Goal: Use online tool/utility: Utilize a website feature to perform a specific function

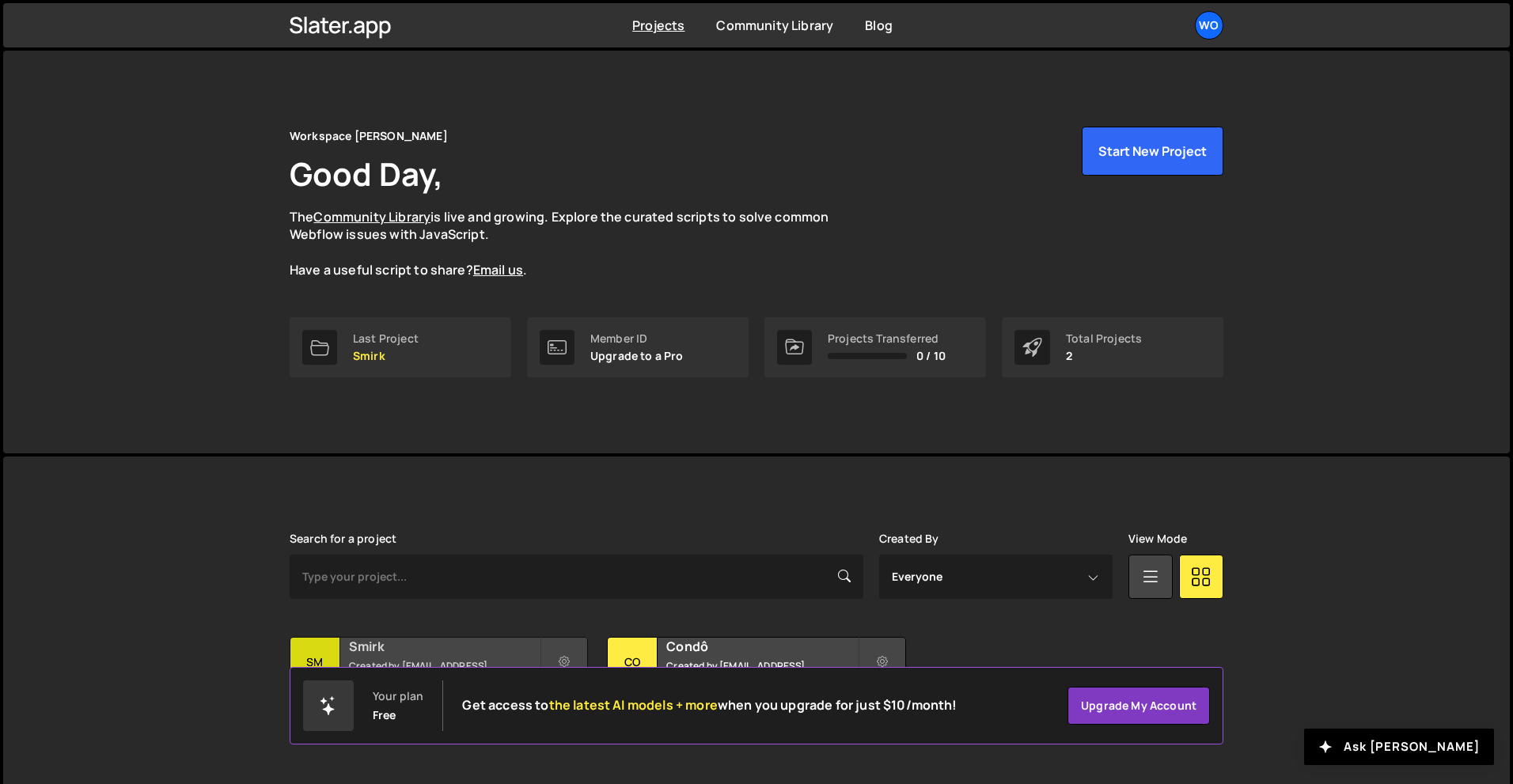
scroll to position [31, 0]
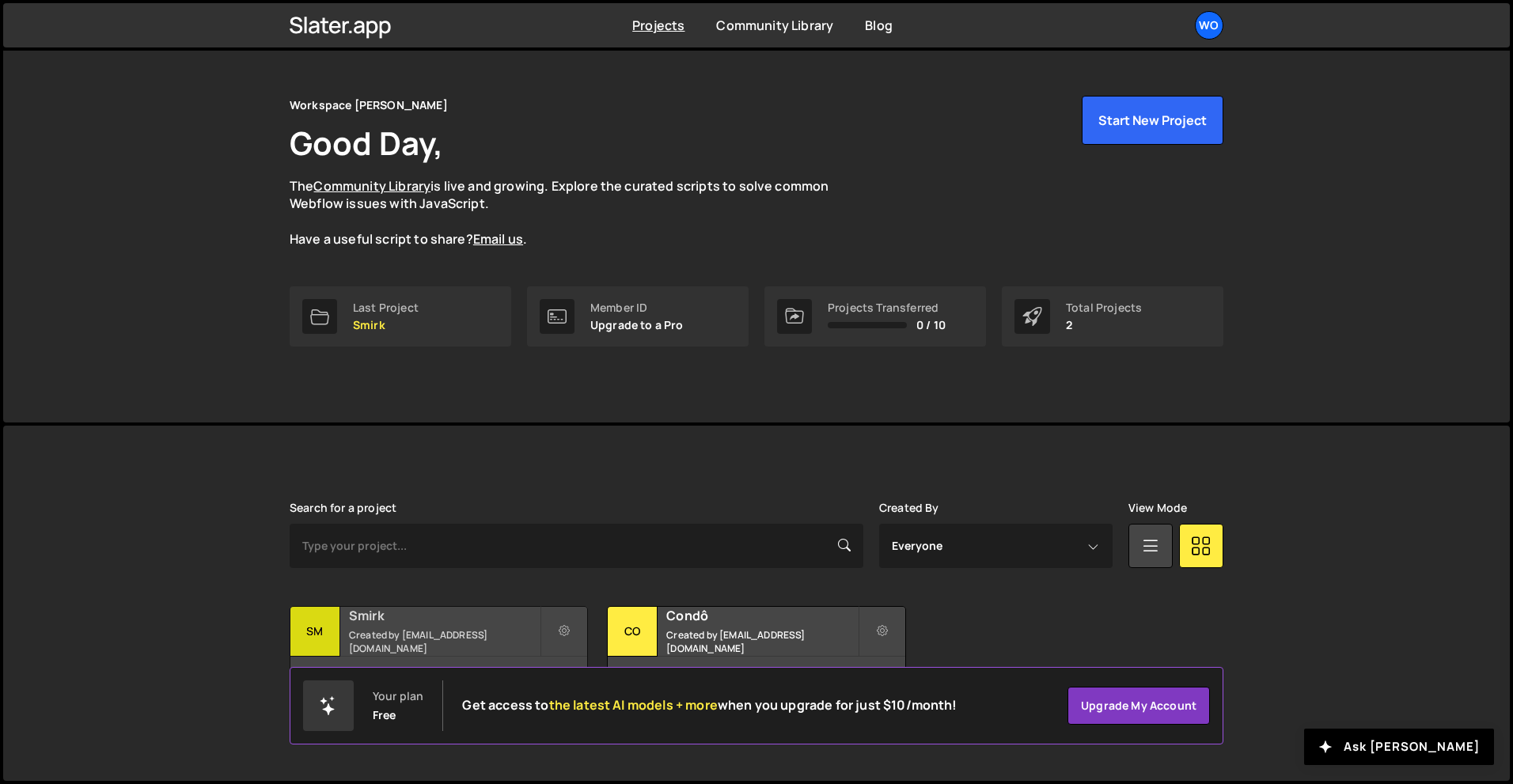
click at [463, 611] on h2 "Smirk" at bounding box center [444, 615] width 191 height 17
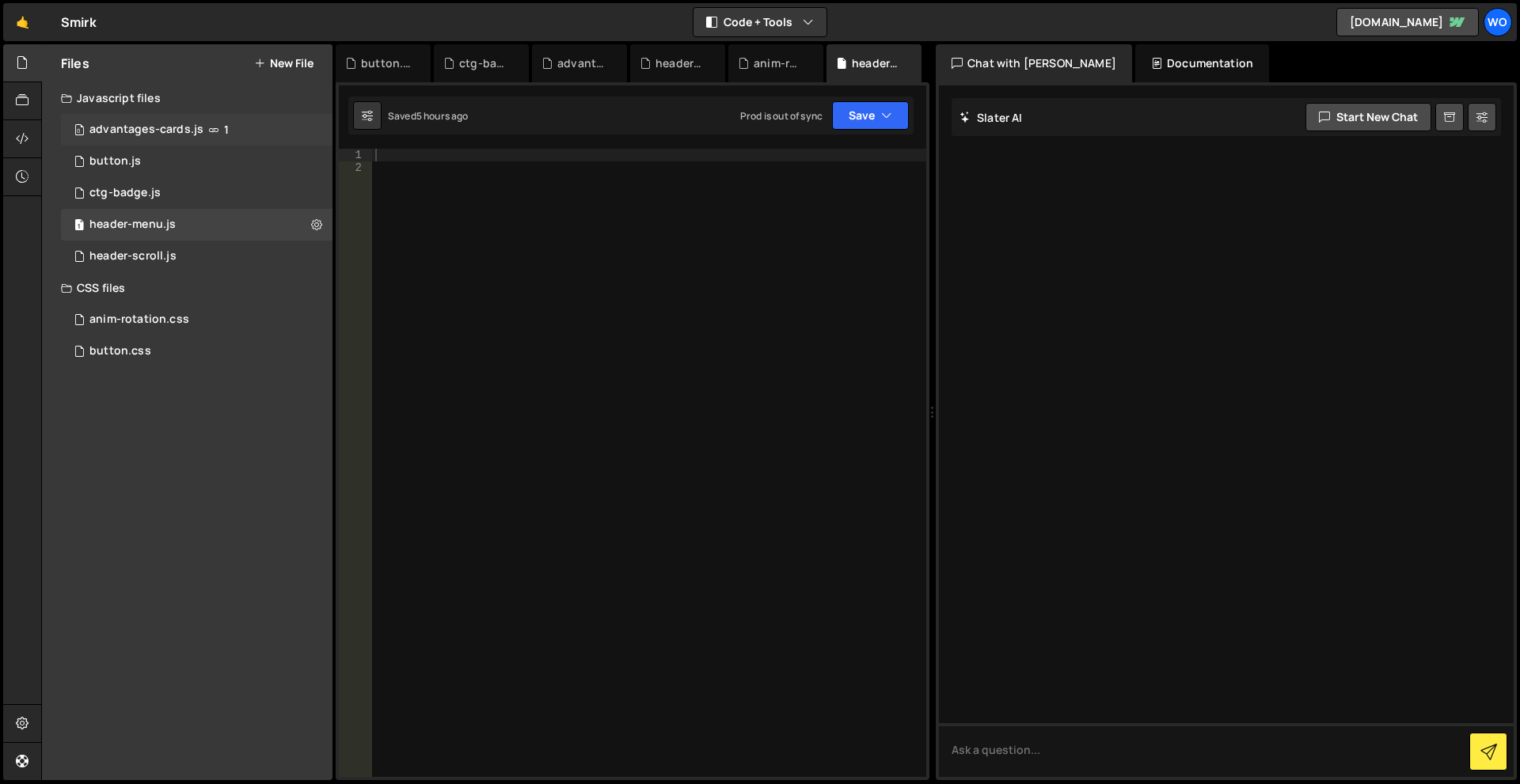
click at [177, 131] on div "advantages-cards.js" at bounding box center [146, 129] width 114 height 14
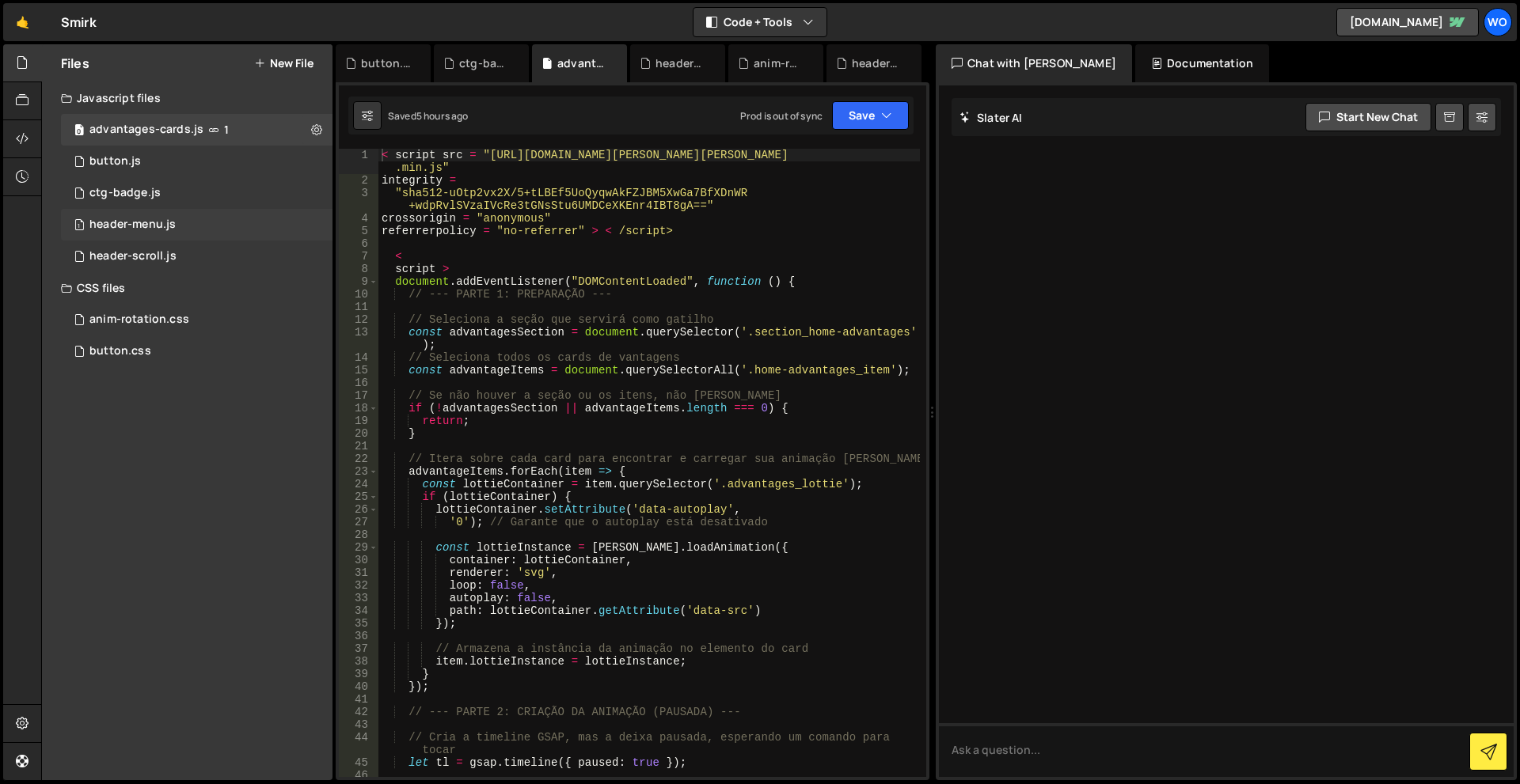
click at [168, 238] on div "1 header-menu.js 0" at bounding box center [197, 224] width 271 height 32
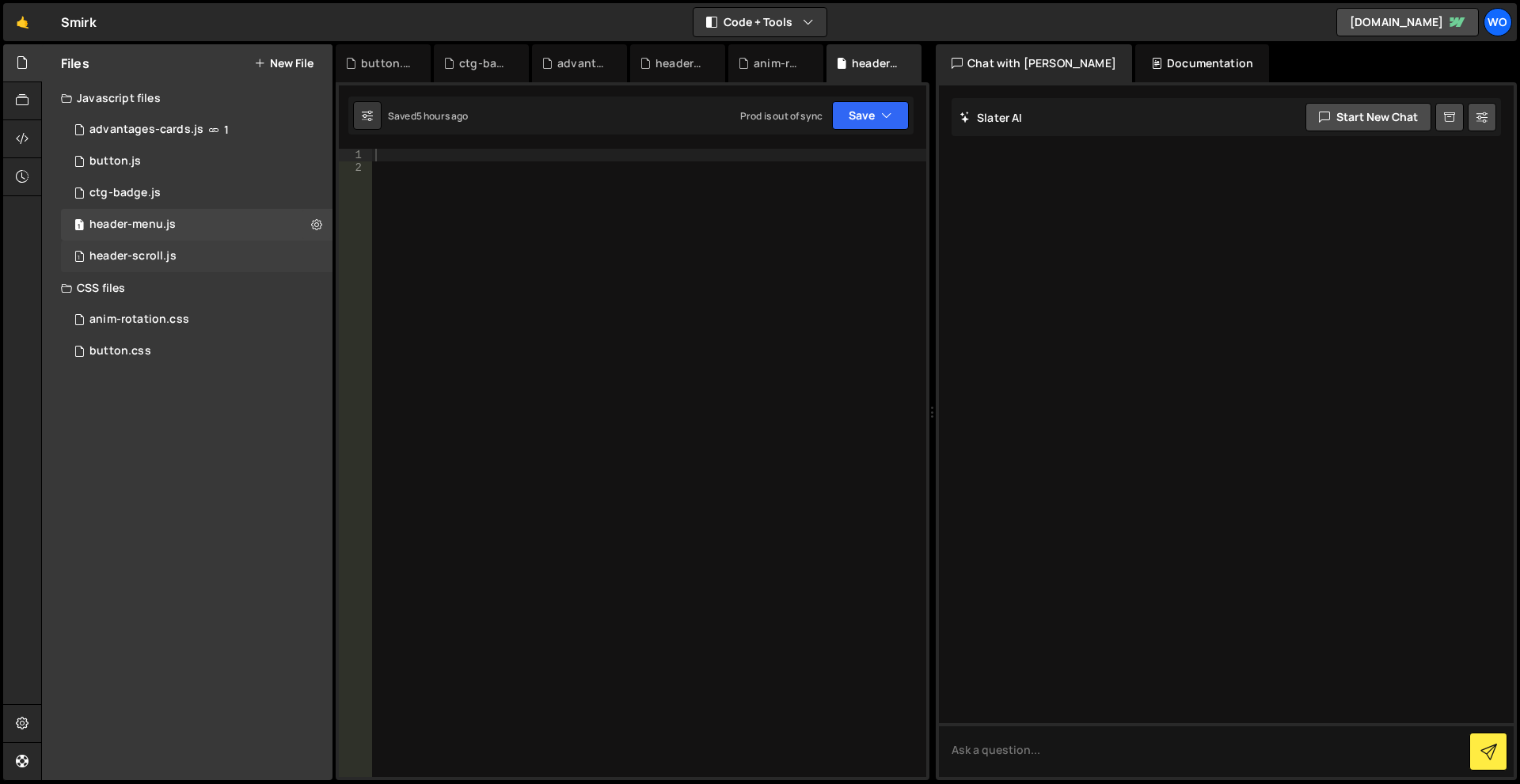
click at [144, 248] on div "1 header-scroll.js 0" at bounding box center [197, 256] width 271 height 32
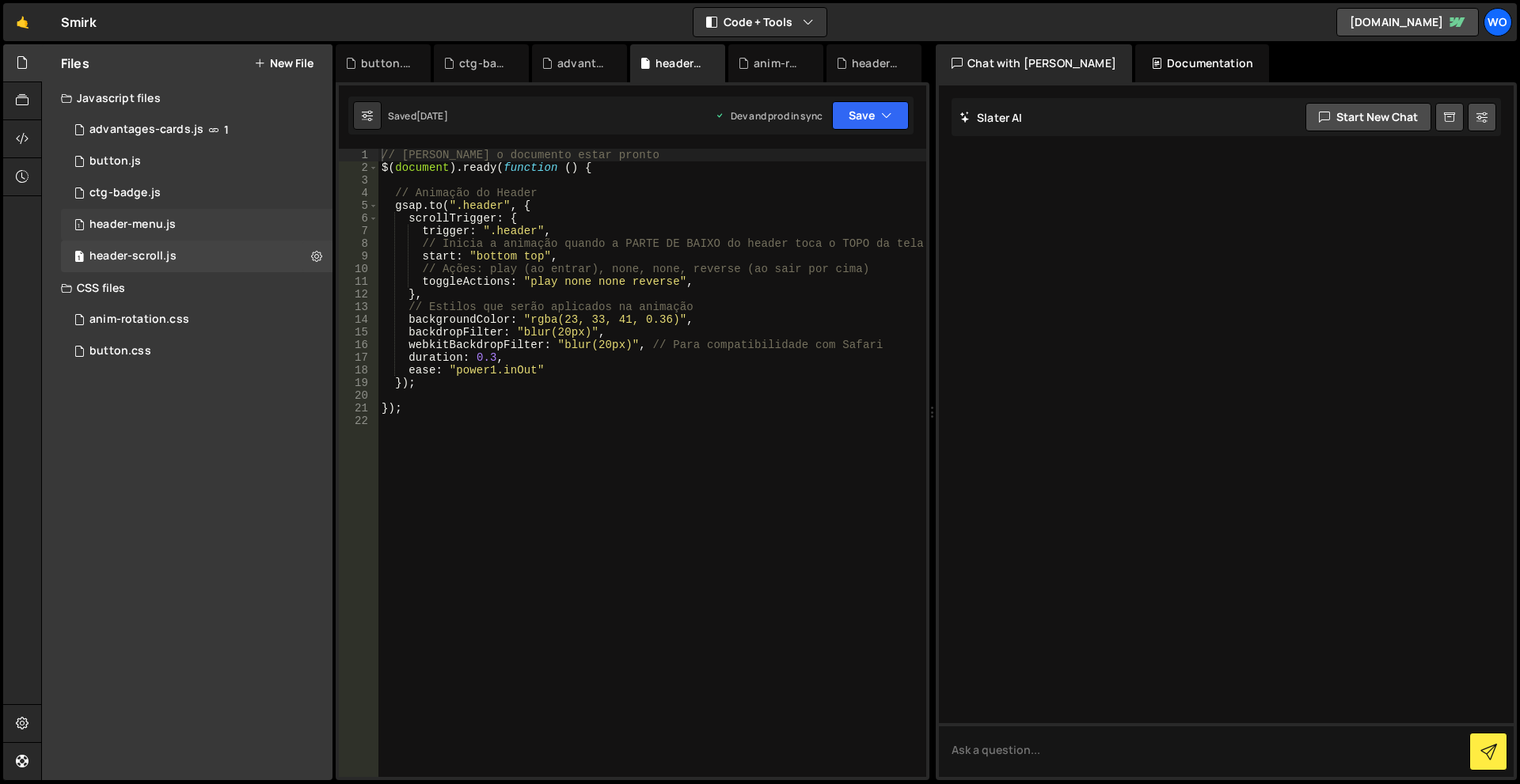
click at [156, 220] on div "header-menu.js" at bounding box center [132, 224] width 86 height 14
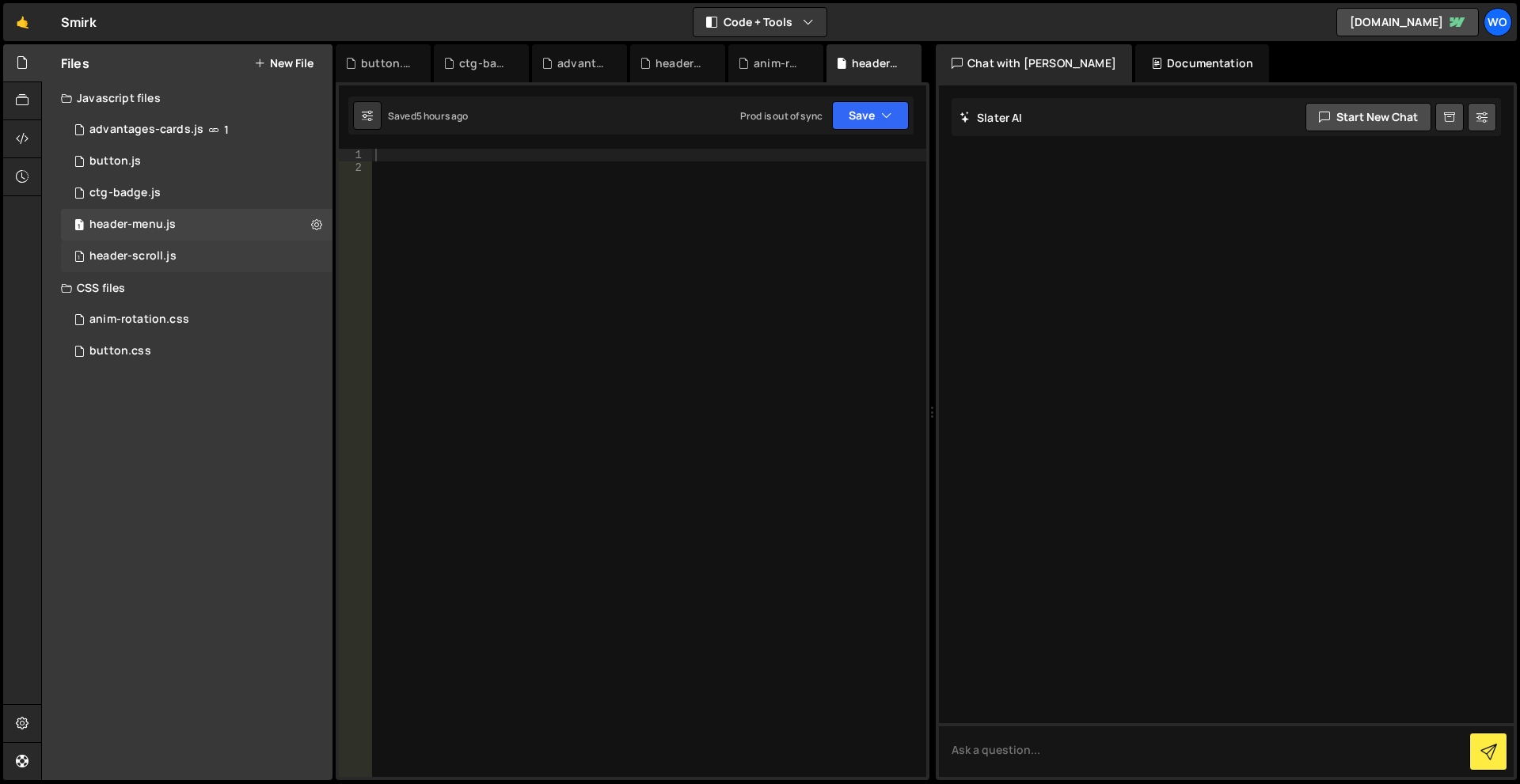
click at [156, 249] on div "header-scroll.js" at bounding box center [132, 256] width 87 height 14
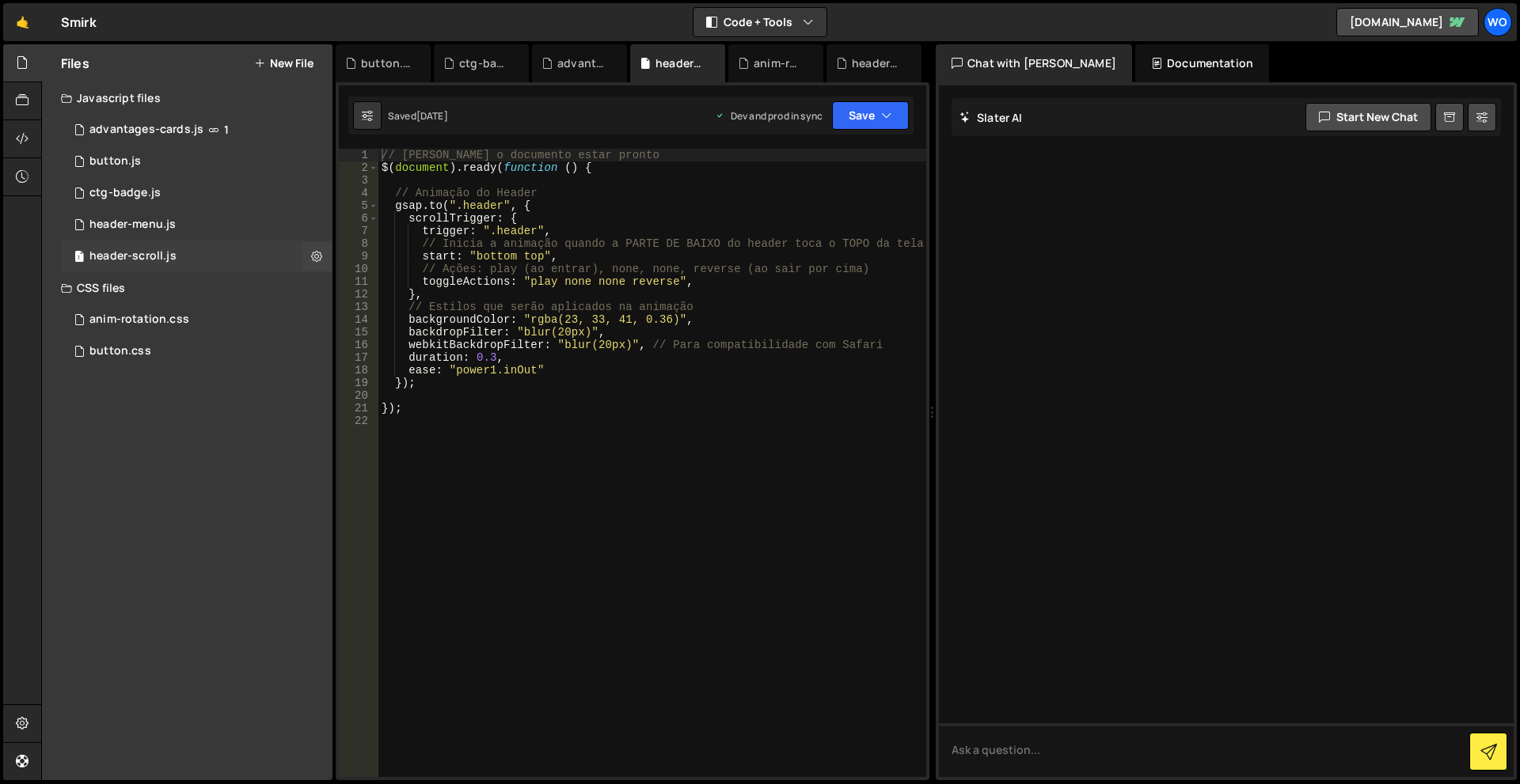
click at [179, 257] on div "1 header-scroll.js 0" at bounding box center [197, 256] width 271 height 32
click at [663, 320] on div "// Aguarda o documento estar pronto $ ( document ) . ready ( function ( ) { // …" at bounding box center [652, 475] width 548 height 654
type textarea "backgroundColor: "rgba(23, 33, 41, 0.16)","
click at [876, 124] on button "Save" at bounding box center [870, 116] width 77 height 29
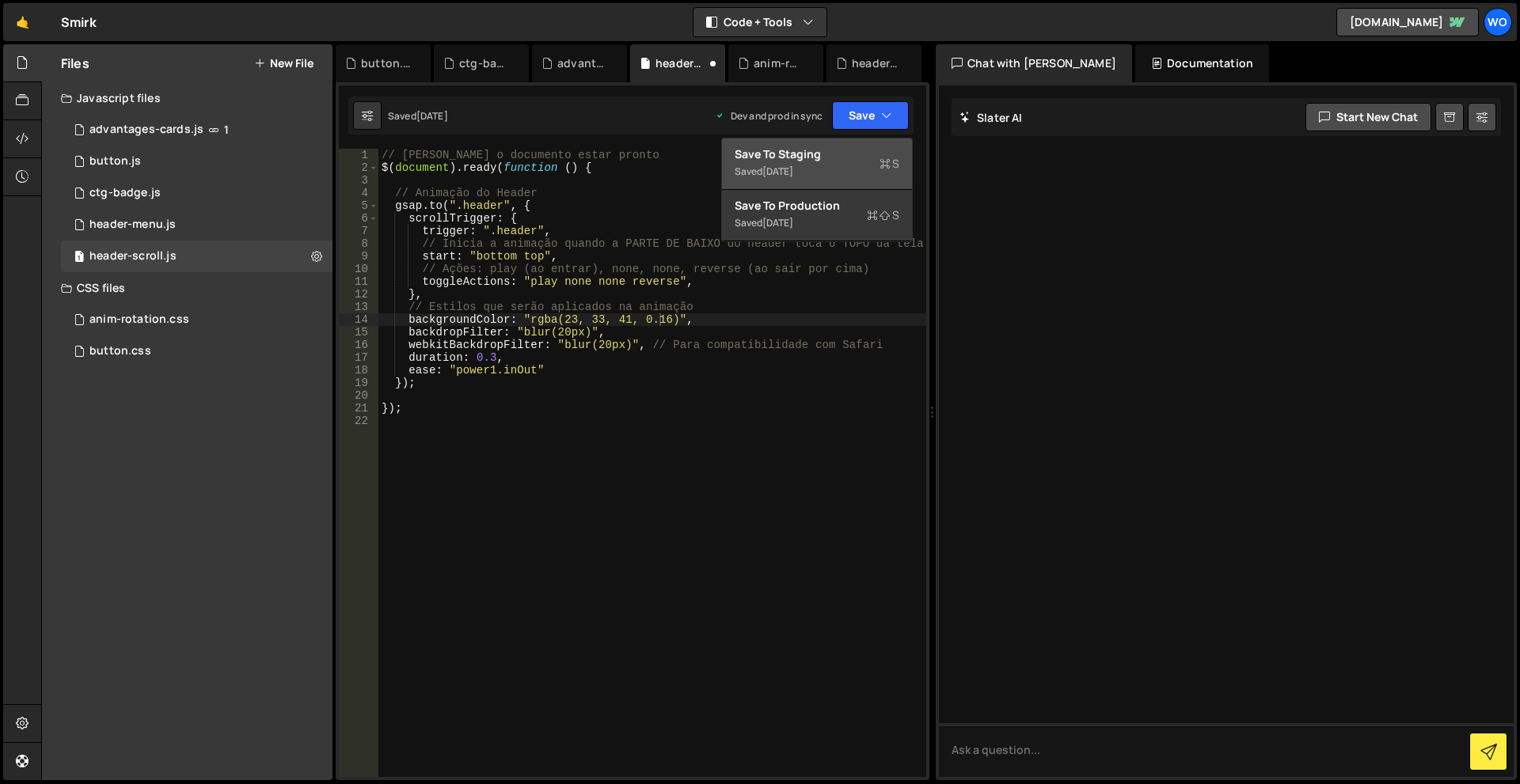
click at [859, 163] on div "Saved 1 day ago" at bounding box center [817, 172] width 165 height 19
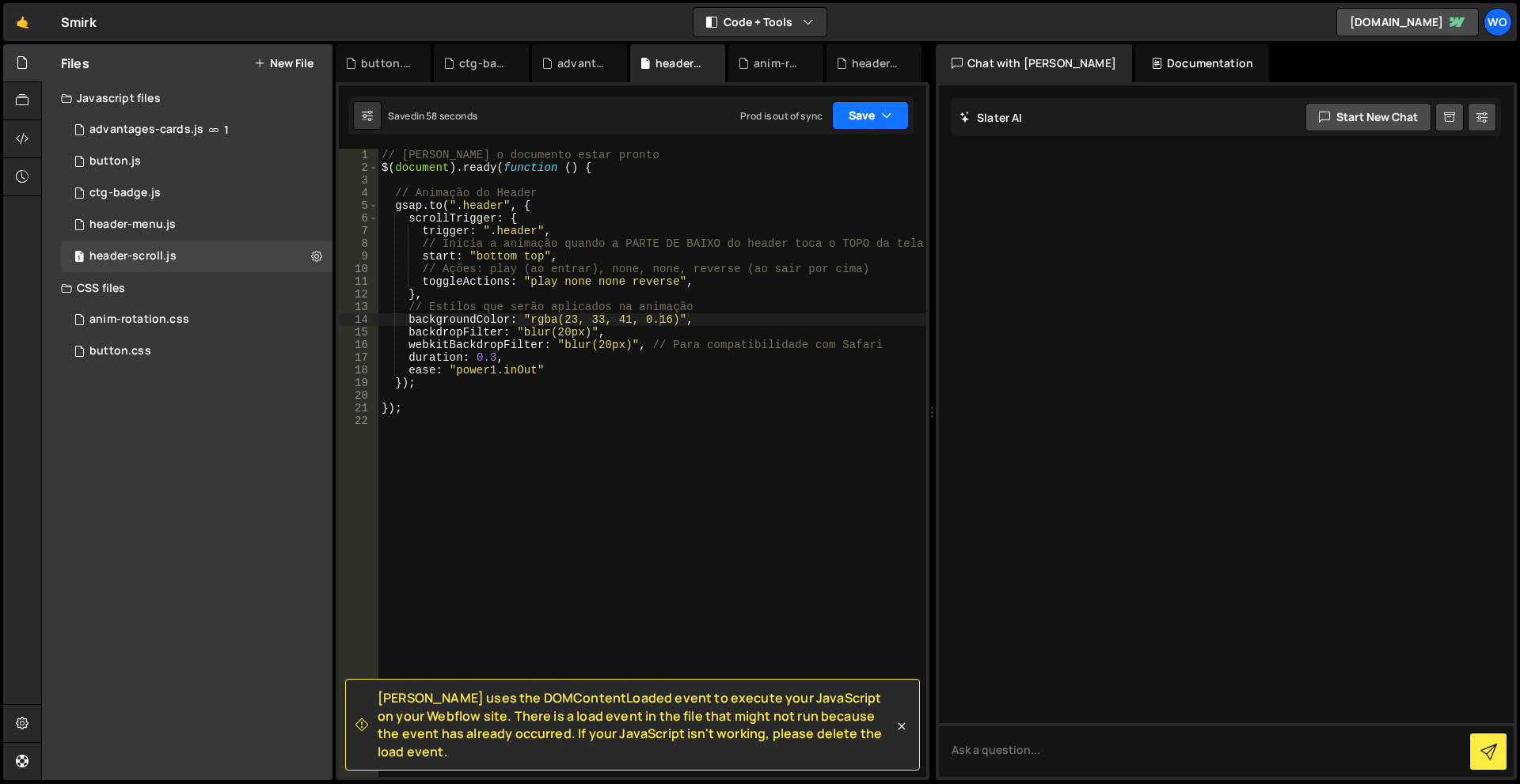
click at [867, 129] on button "Save" at bounding box center [870, 116] width 77 height 29
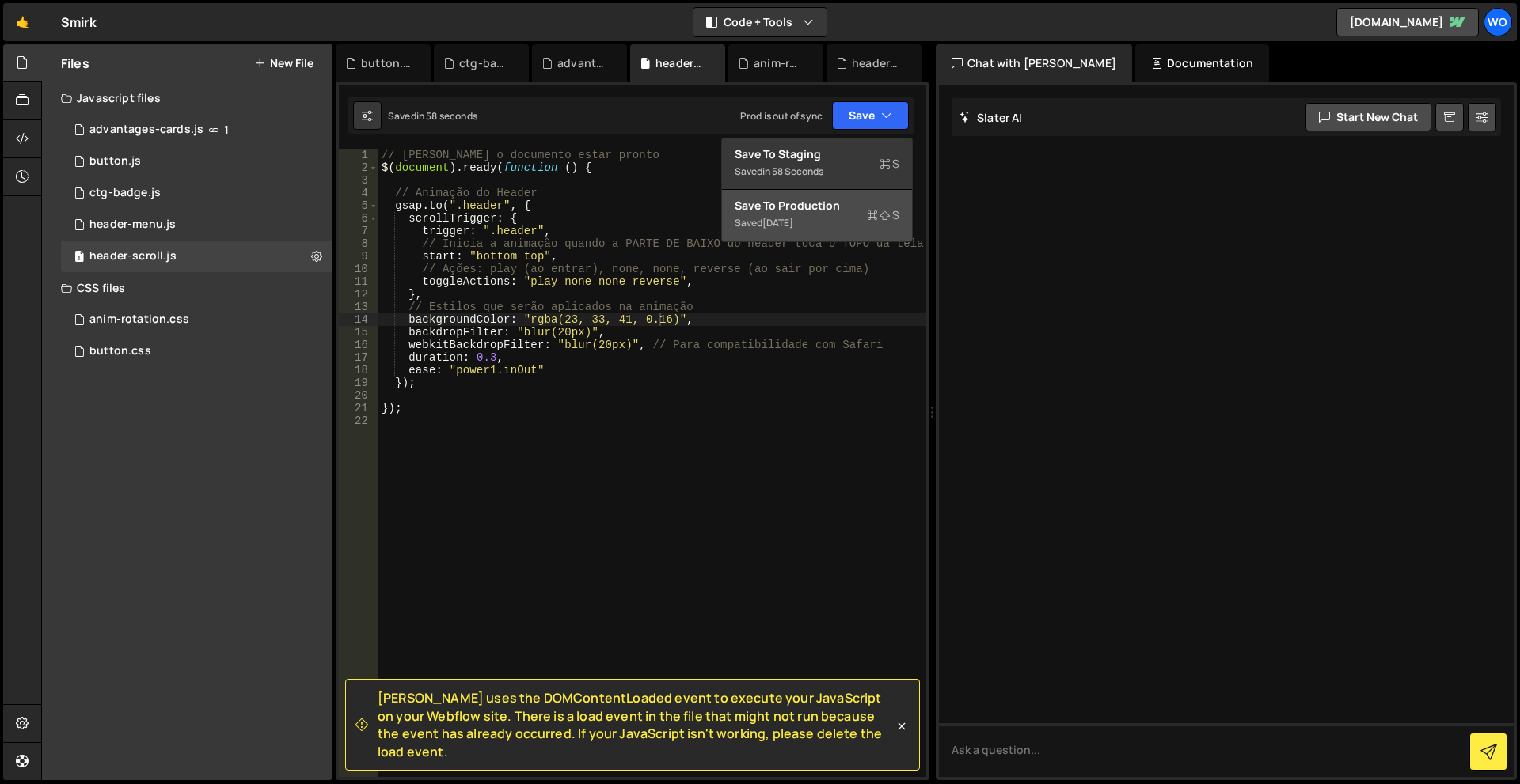
click at [860, 214] on div "Saved 1 day ago" at bounding box center [817, 223] width 165 height 19
